Goal: Task Accomplishment & Management: Manage account settings

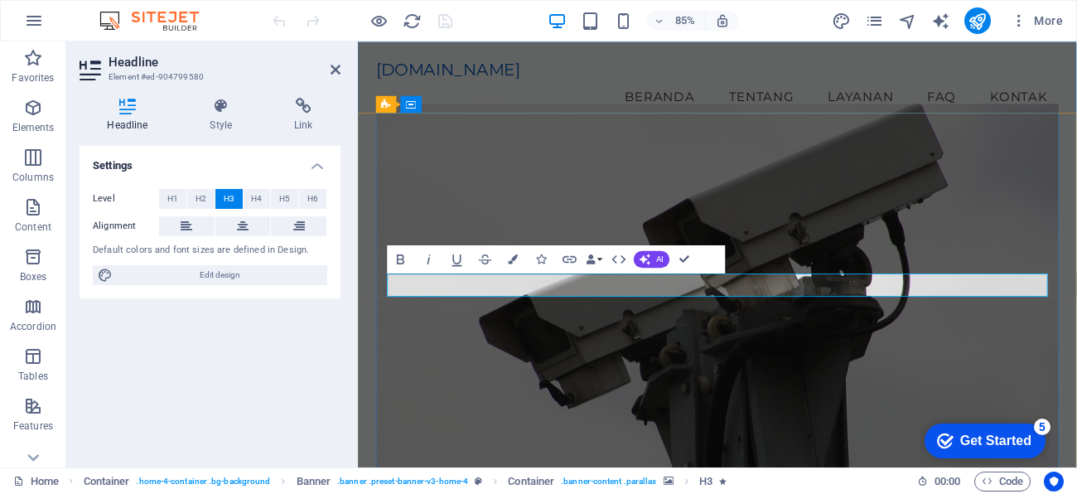
click at [774, 413] on figure at bounding box center [781, 343] width 804 height 456
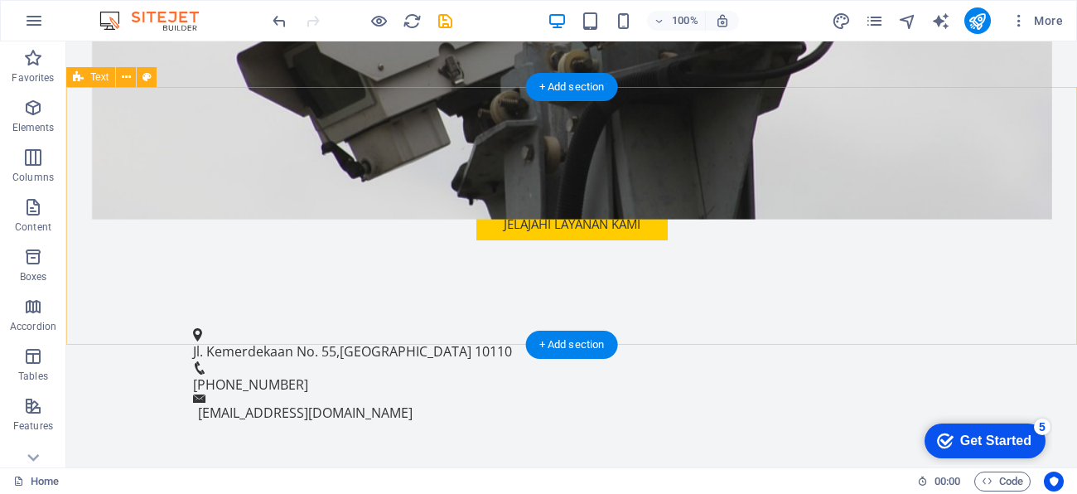
scroll to position [462, 0]
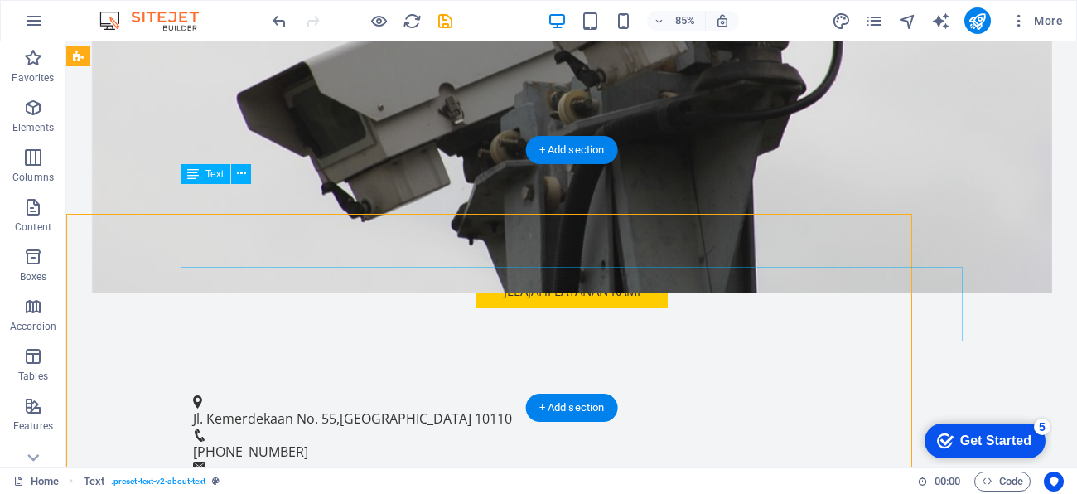
scroll to position [398, 0]
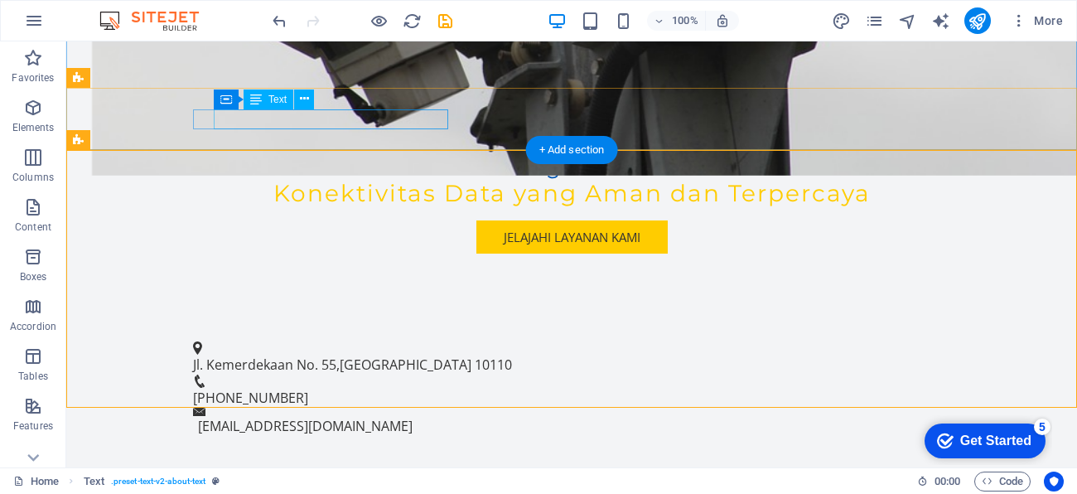
click at [290, 355] on span "Jl. Kemerdekaan No. 55" at bounding box center [264, 364] width 143 height 18
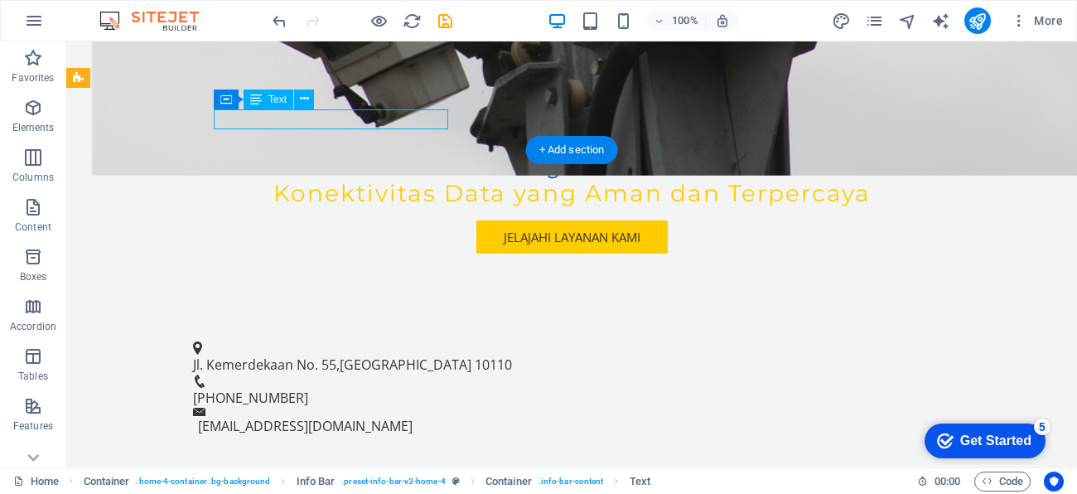
click at [290, 355] on span "Jl. Kemerdekaan No. 55" at bounding box center [264, 364] width 143 height 18
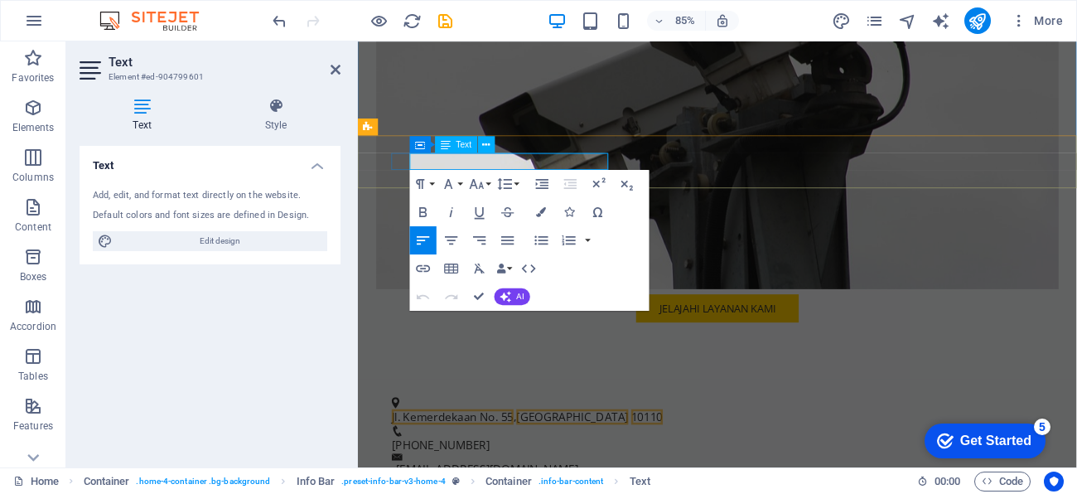
click at [452, 473] on span "Jl. Kemerdekaan No. 55" at bounding box center [469, 482] width 143 height 18
click at [587, 404] on div "Selamat Datang di Starshield Tech Konektivitas Data yang Aman dan Terpercaya Je…" at bounding box center [781, 94] width 804 height 688
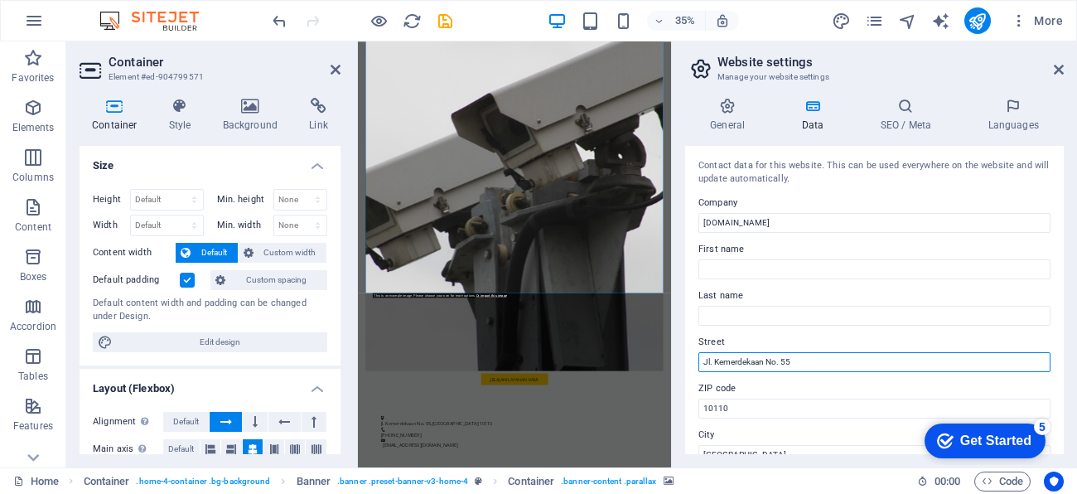
click at [844, 362] on input "Jl. Kemerdekaan No. 55" at bounding box center [874, 362] width 352 height 20
type input "J"
type input "Dutamas Fatmawati C1/ 09"
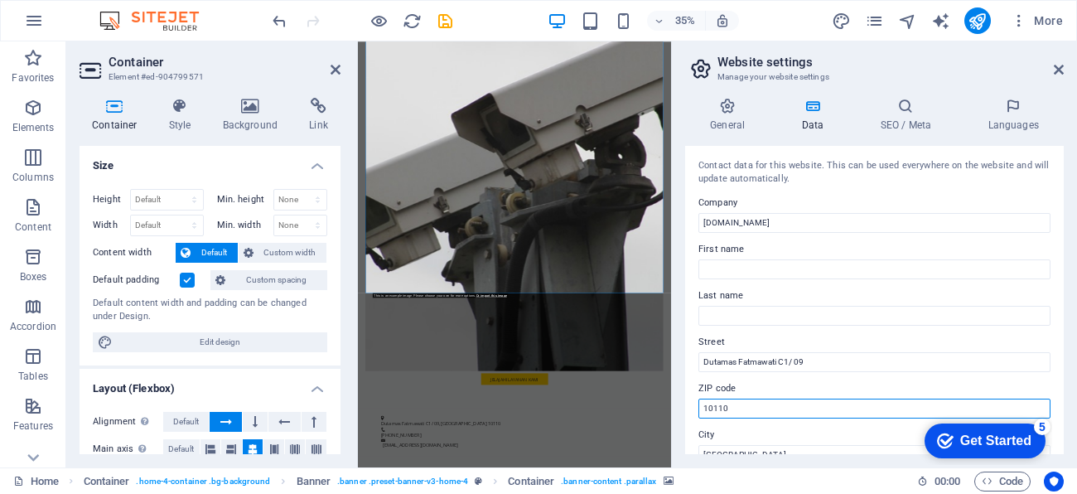
click at [754, 408] on input "10110" at bounding box center [874, 408] width 352 height 20
type input "12150"
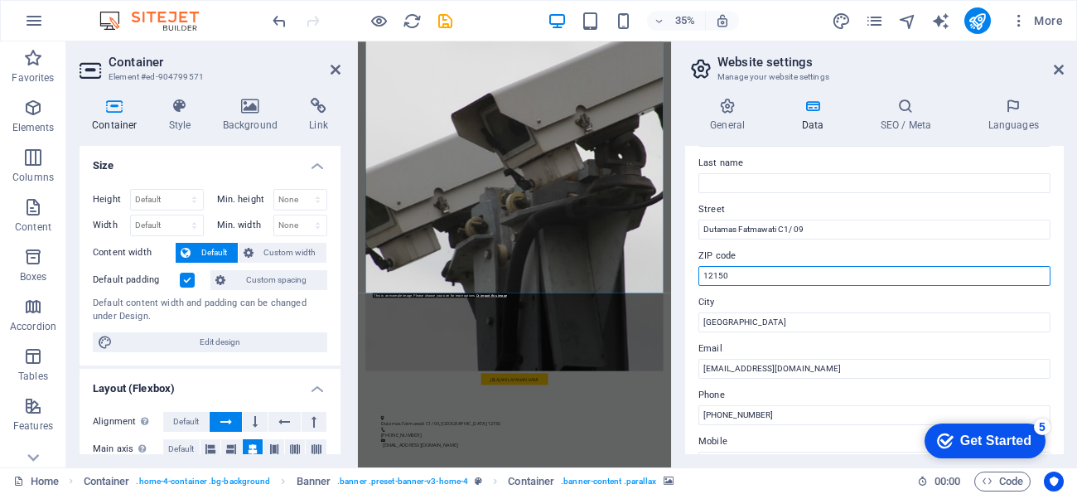
scroll to position [133, 0]
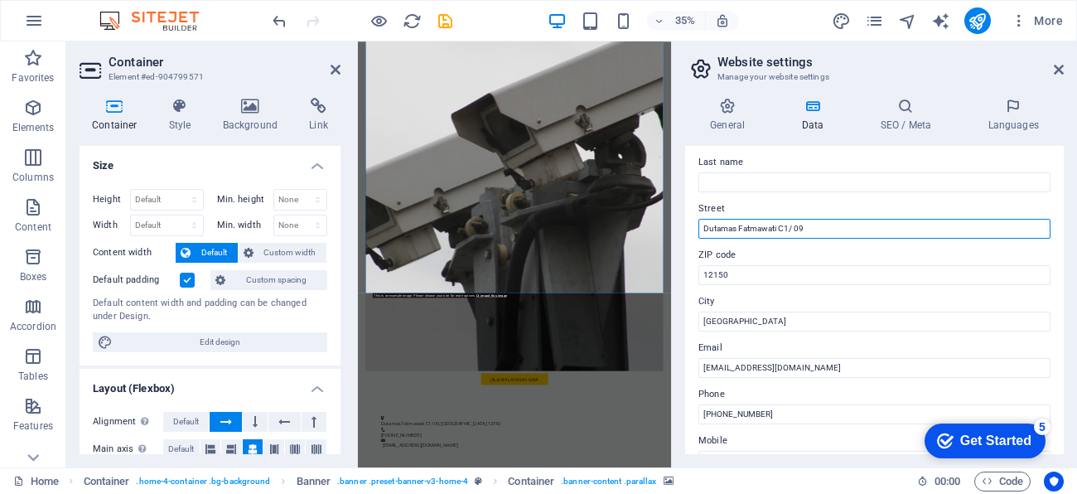
click at [877, 229] on input "Dutamas Fatmawati C1/ 09" at bounding box center [874, 229] width 352 height 20
paste input "Fatmawati"
type input "ITC Fatmawati. Duta Mas C1/ 09. [GEOGRAPHIC_DATA]. [GEOGRAPHIC_DATA]."
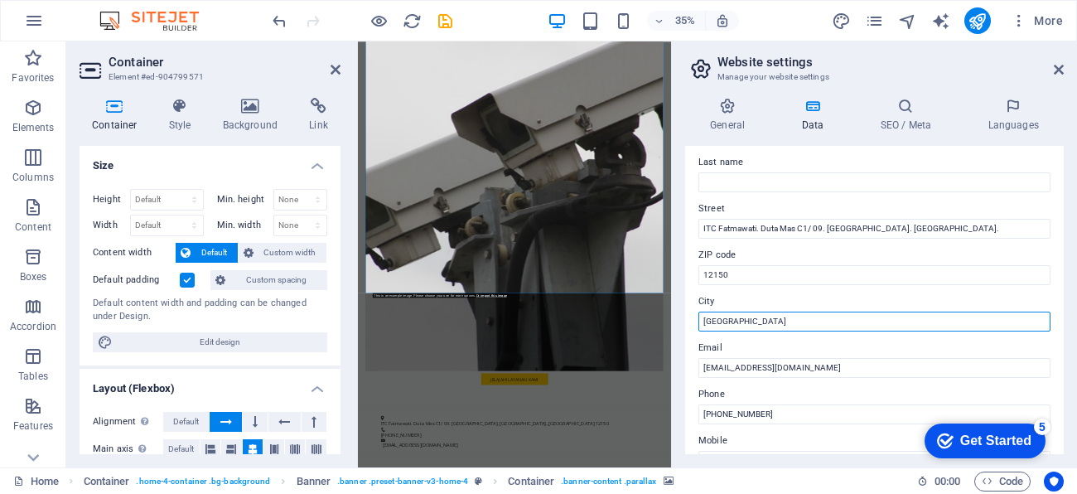
click at [899, 329] on input "[GEOGRAPHIC_DATA]" at bounding box center [874, 321] width 352 height 20
type input "[GEOGRAPHIC_DATA]"
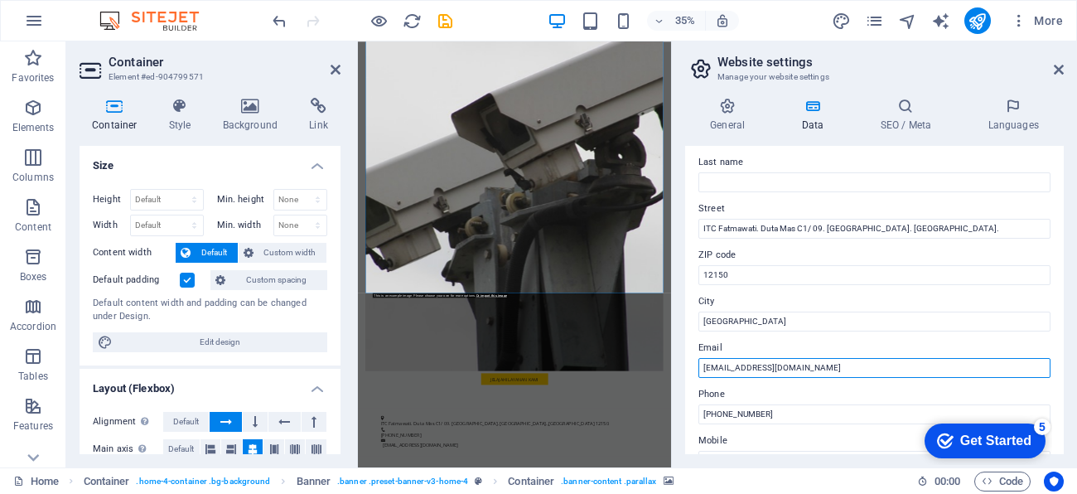
click at [744, 364] on input "[EMAIL_ADDRESS][DOMAIN_NAME]" at bounding box center [874, 368] width 352 height 20
type input "[EMAIL_ADDRESS][DOMAIN_NAME]"
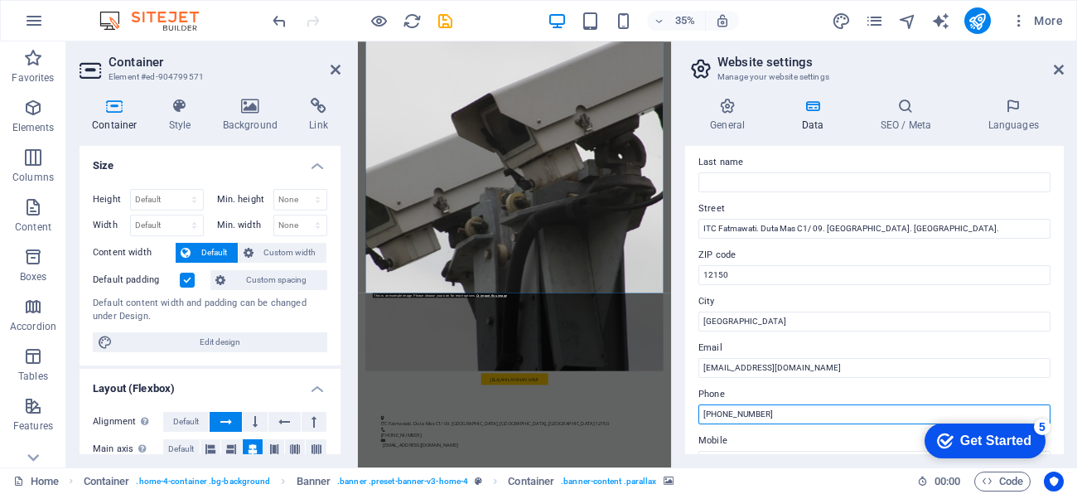
click at [772, 416] on input "[PHONE_NUMBER]" at bounding box center [874, 414] width 352 height 20
click at [722, 417] on input "[PHONE_NUMBER]" at bounding box center [874, 414] width 352 height 20
paste input "02172790040"
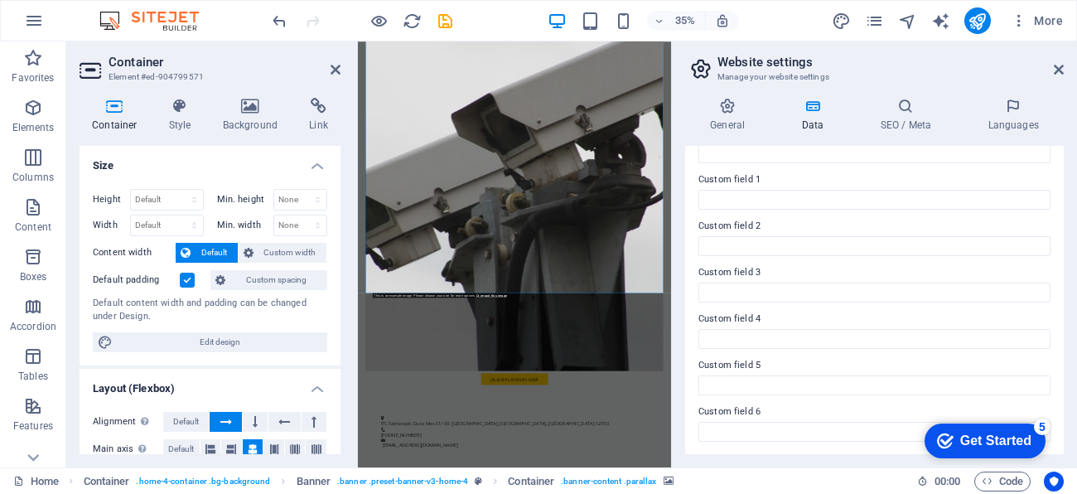
scroll to position [0, 0]
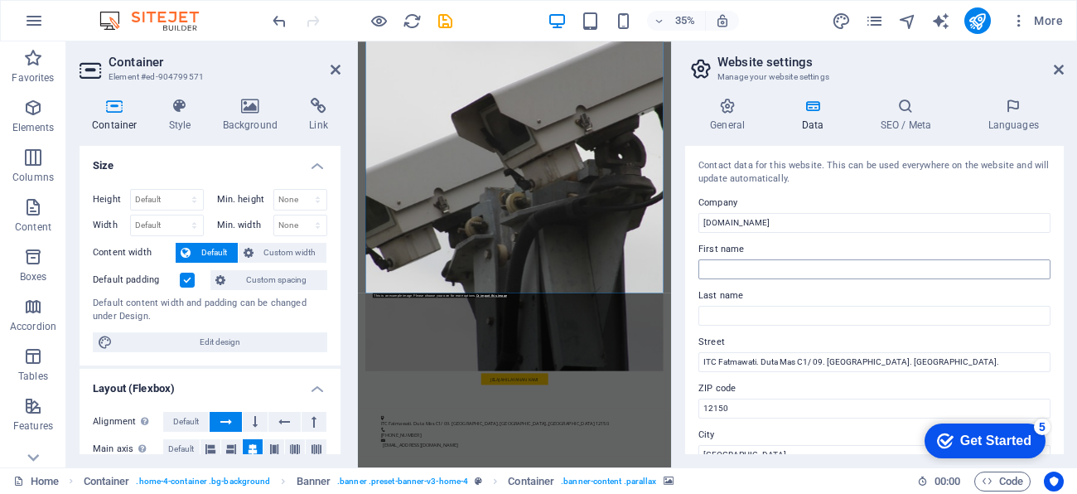
type input "[PHONE_NUMBER]"
click at [825, 268] on input "First name" at bounding box center [874, 269] width 352 height 20
type input "I"
type input "Mitra"
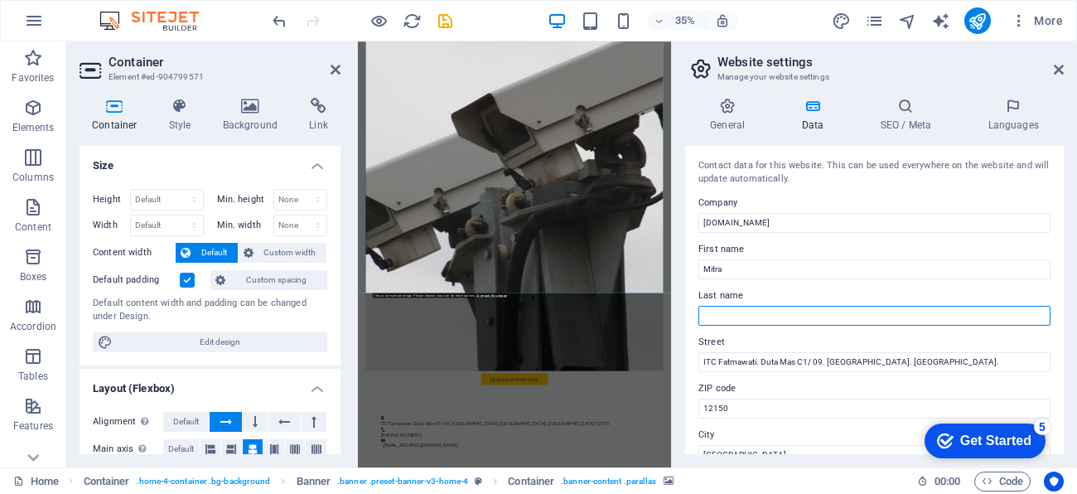
click at [841, 312] on input "Last name" at bounding box center [874, 316] width 352 height 20
type input "Informatika Teknologi"
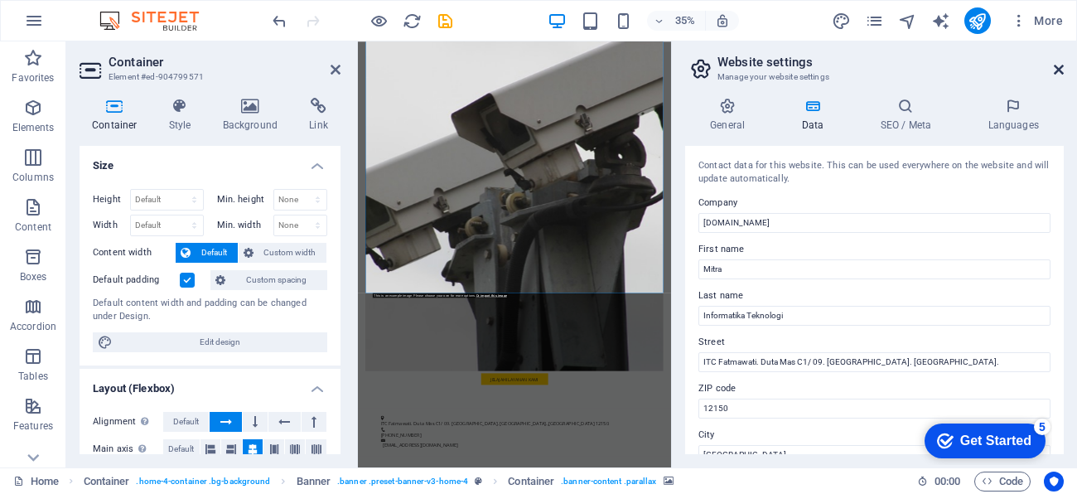
click at [1061, 68] on icon at bounding box center [1059, 69] width 10 height 13
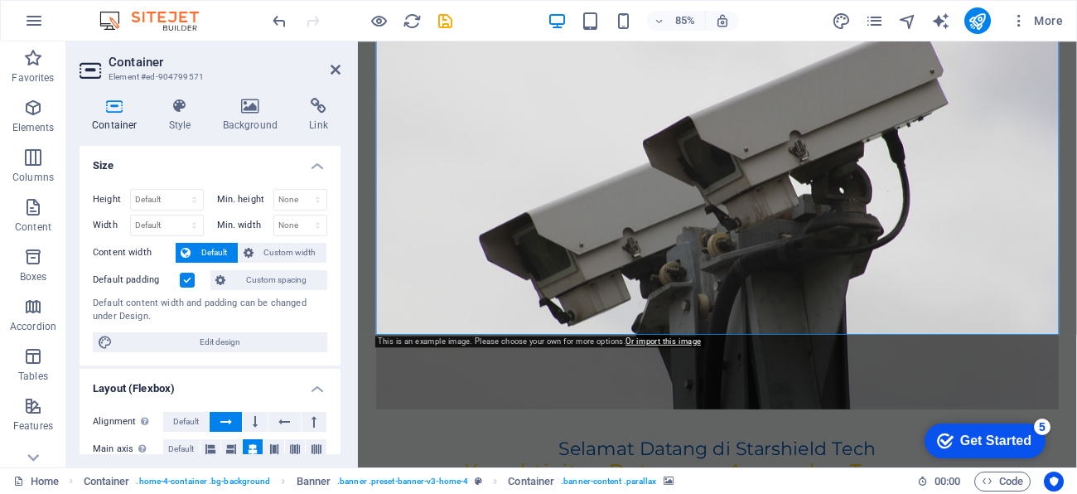
scroll to position [164, 0]
click at [977, 16] on icon "publish" at bounding box center [977, 21] width 19 height 19
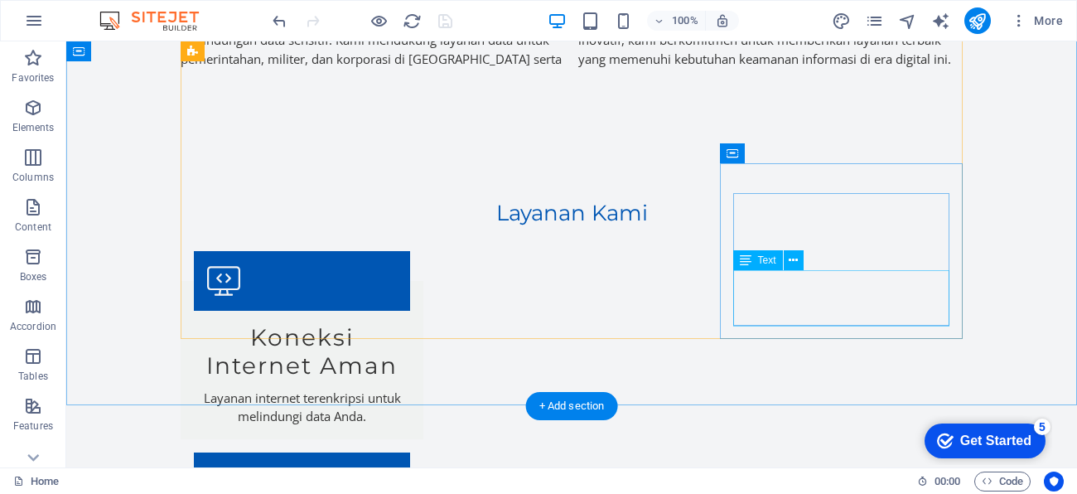
scroll to position [1058, 0]
